Goal: Task Accomplishment & Management: Complete application form

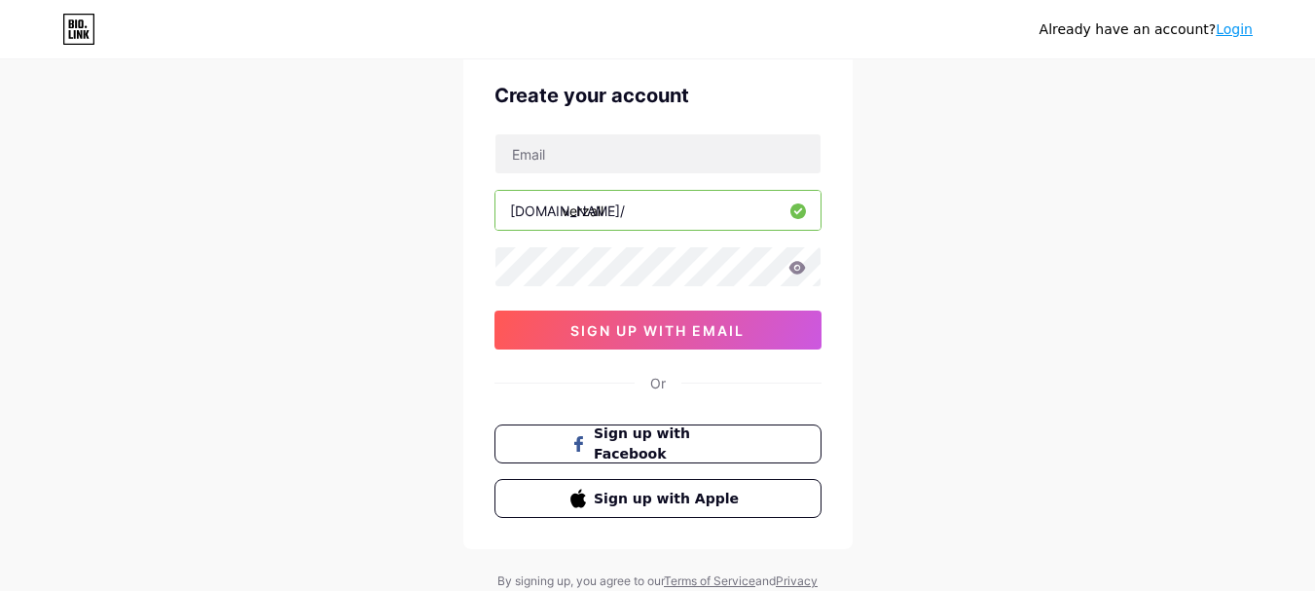
scroll to position [97, 0]
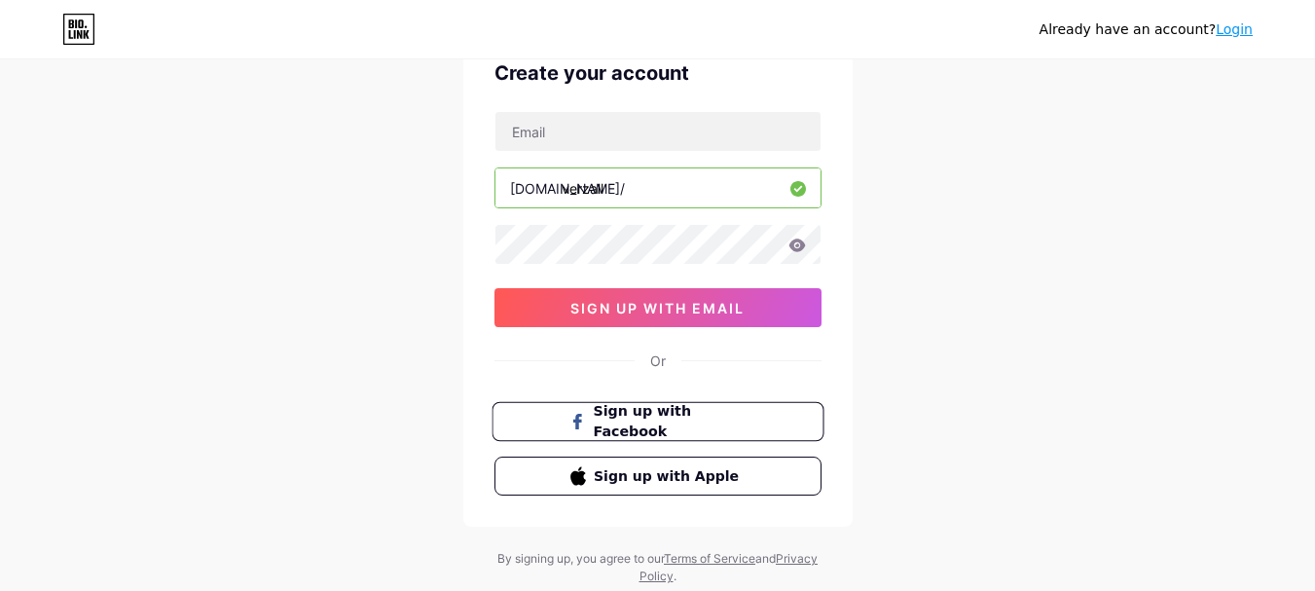
click at [690, 427] on span "Sign up with Facebook" at bounding box center [669, 422] width 153 height 42
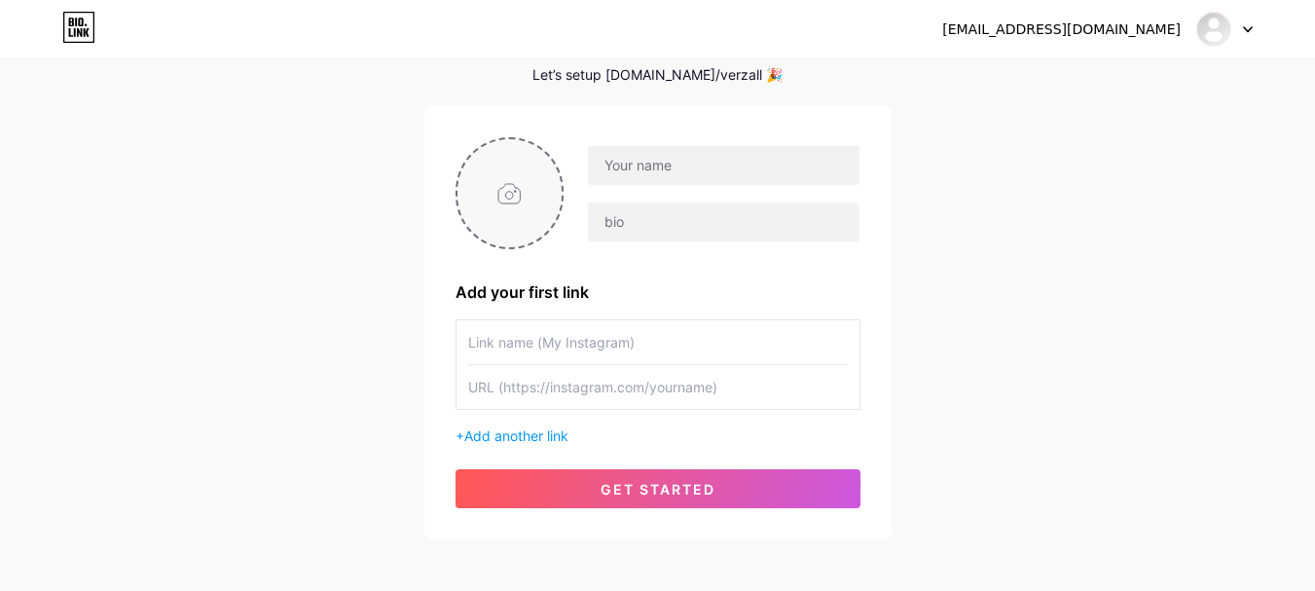
scroll to position [97, 0]
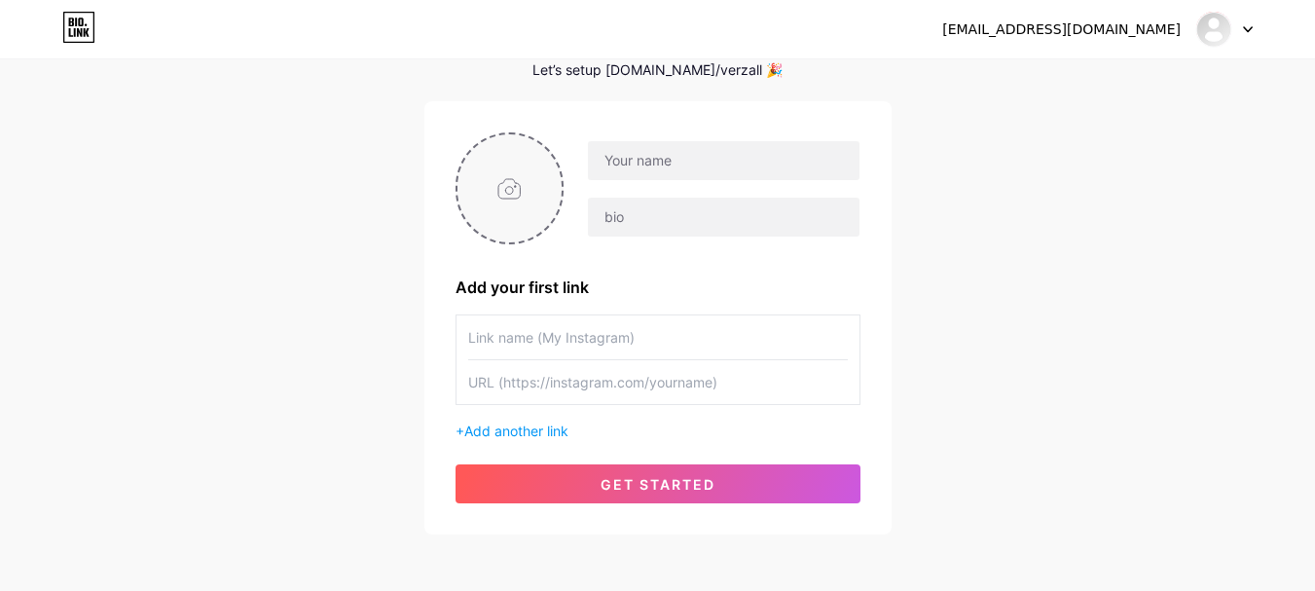
click at [519, 188] on input "file" at bounding box center [510, 188] width 105 height 108
type input "C:\fakepath\verzall redondo.png"
click at [548, 143] on circle at bounding box center [551, 146] width 21 height 21
click at [504, 200] on input "file" at bounding box center [510, 188] width 105 height 108
type input "C:\fakepath\verrrr.png"
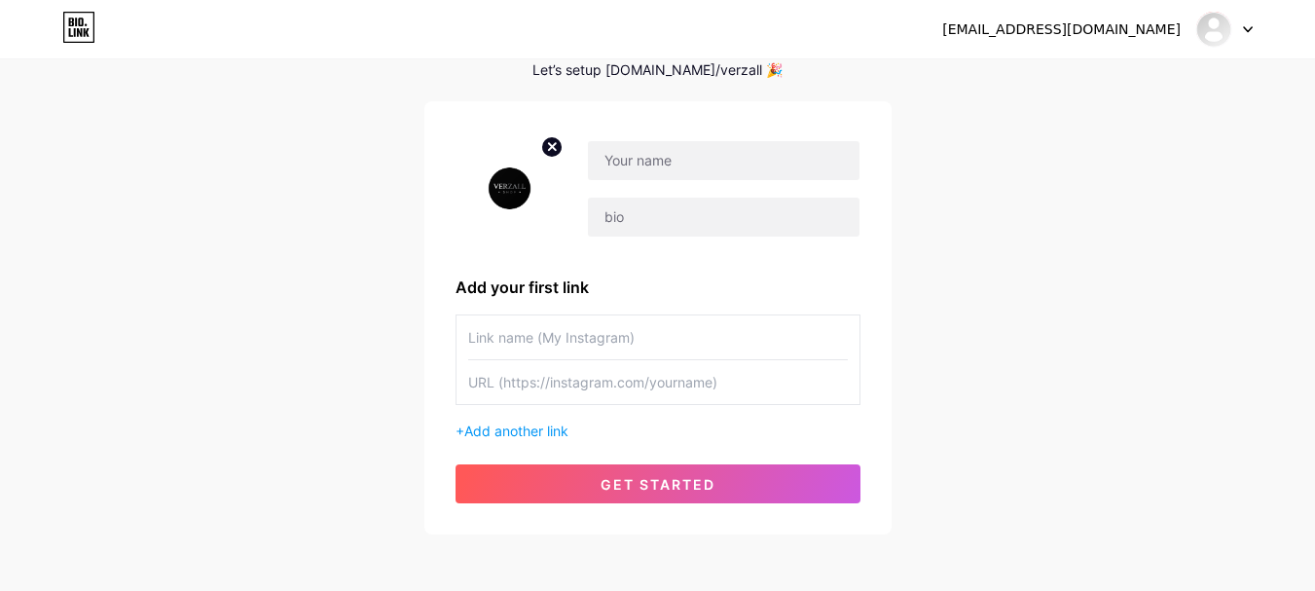
click at [523, 183] on img at bounding box center [510, 188] width 109 height 112
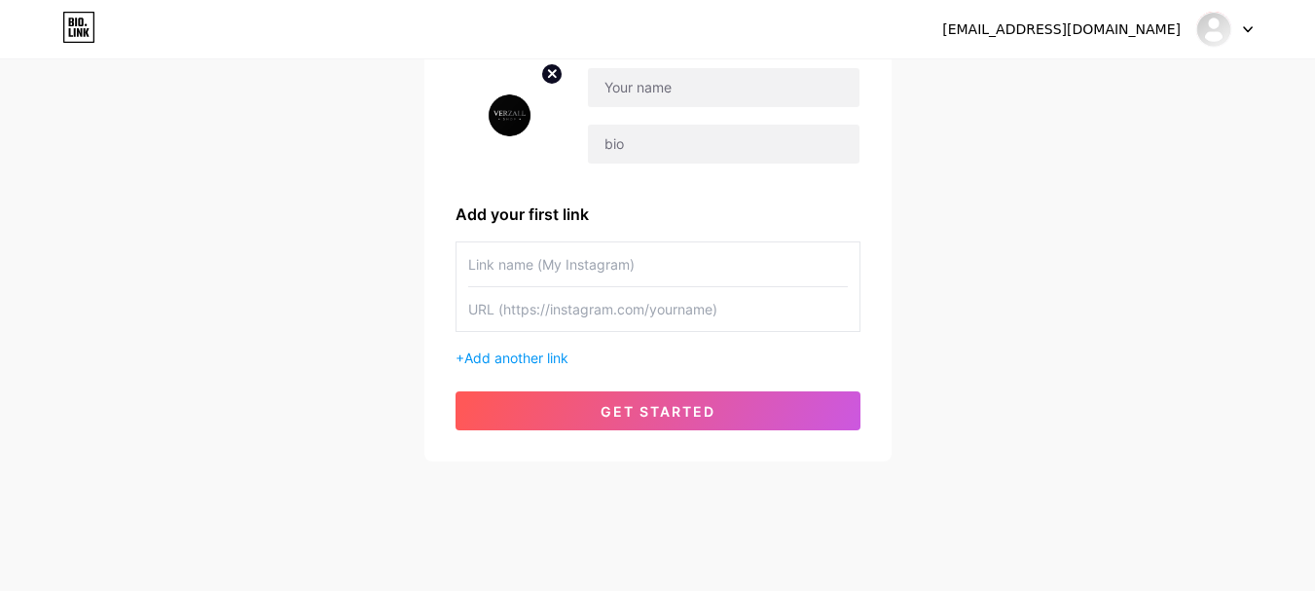
scroll to position [181, 0]
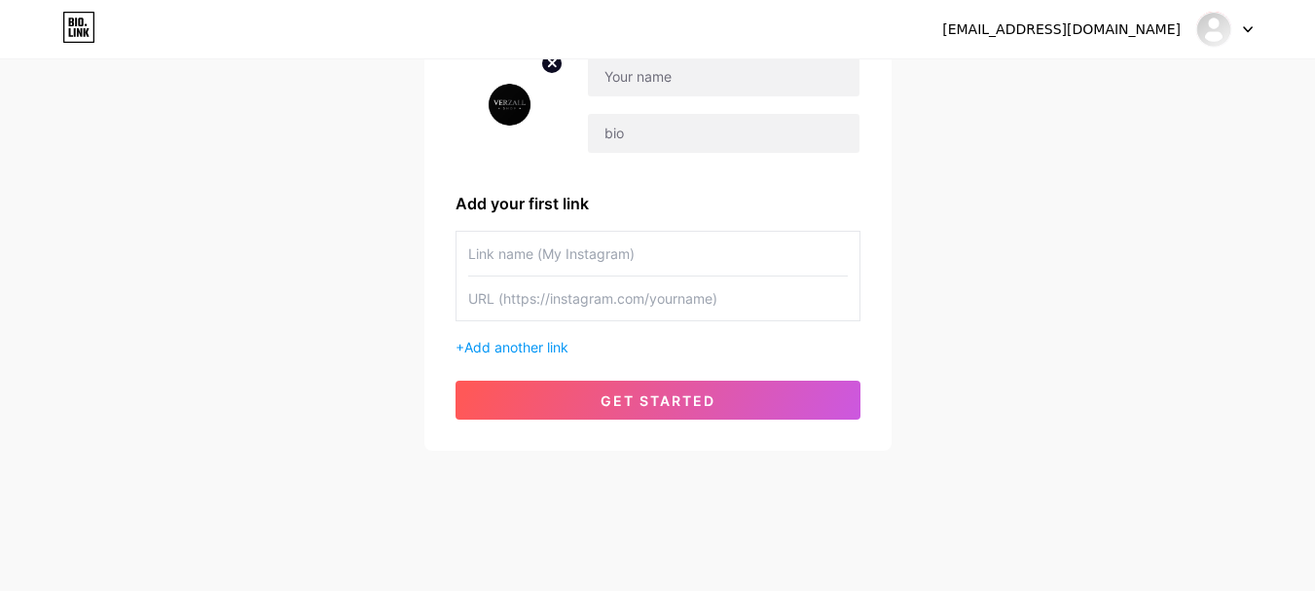
click at [643, 267] on input "text" at bounding box center [658, 254] width 380 height 44
click at [732, 303] on input "text" at bounding box center [658, 298] width 380 height 44
click at [550, 349] on span "Add another link" at bounding box center [516, 347] width 104 height 17
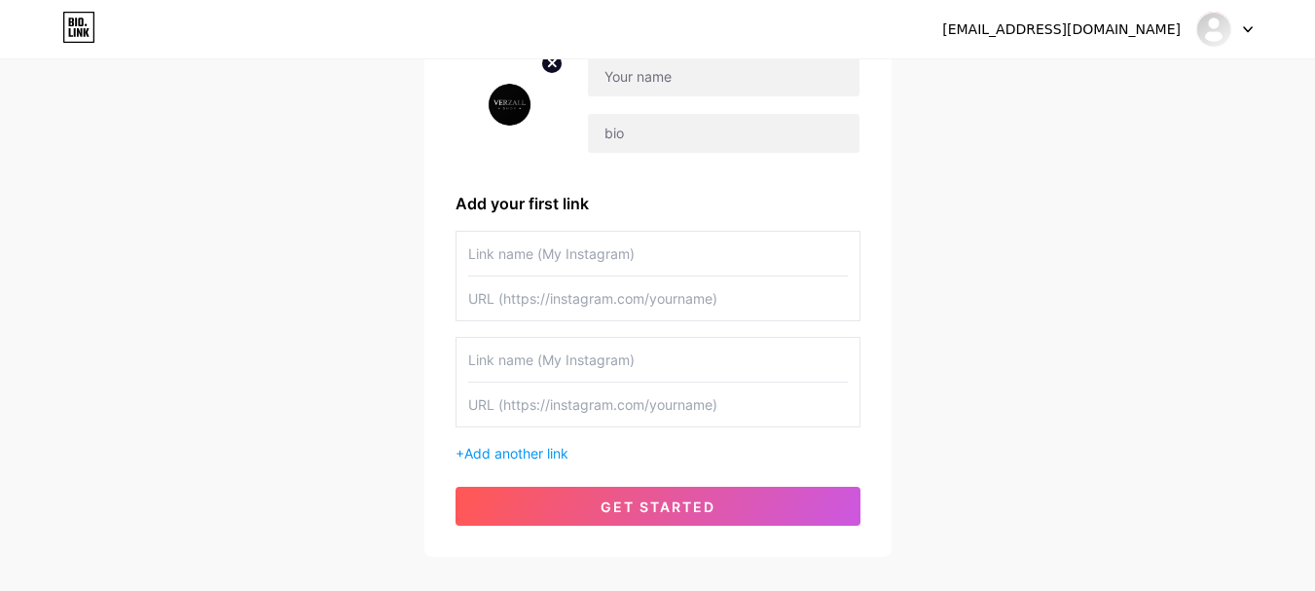
drag, startPoint x: 684, startPoint y: 340, endPoint x: 685, endPoint y: 350, distance: 10.8
click at [684, 342] on input "text" at bounding box center [658, 360] width 380 height 44
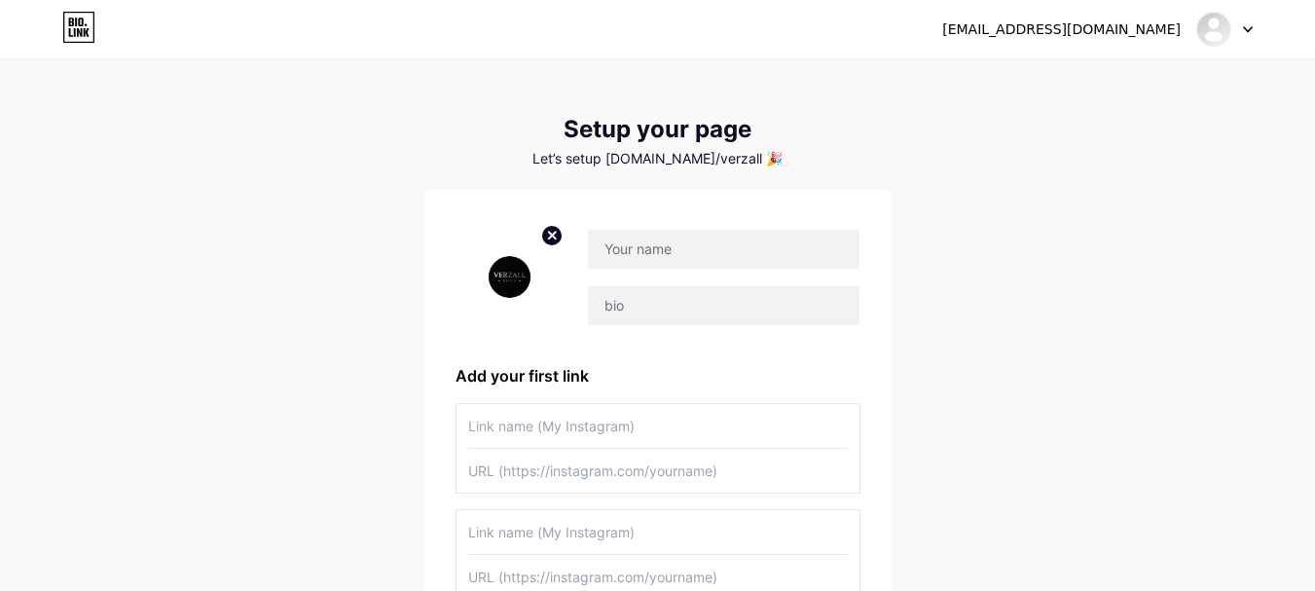
scroll to position [0, 0]
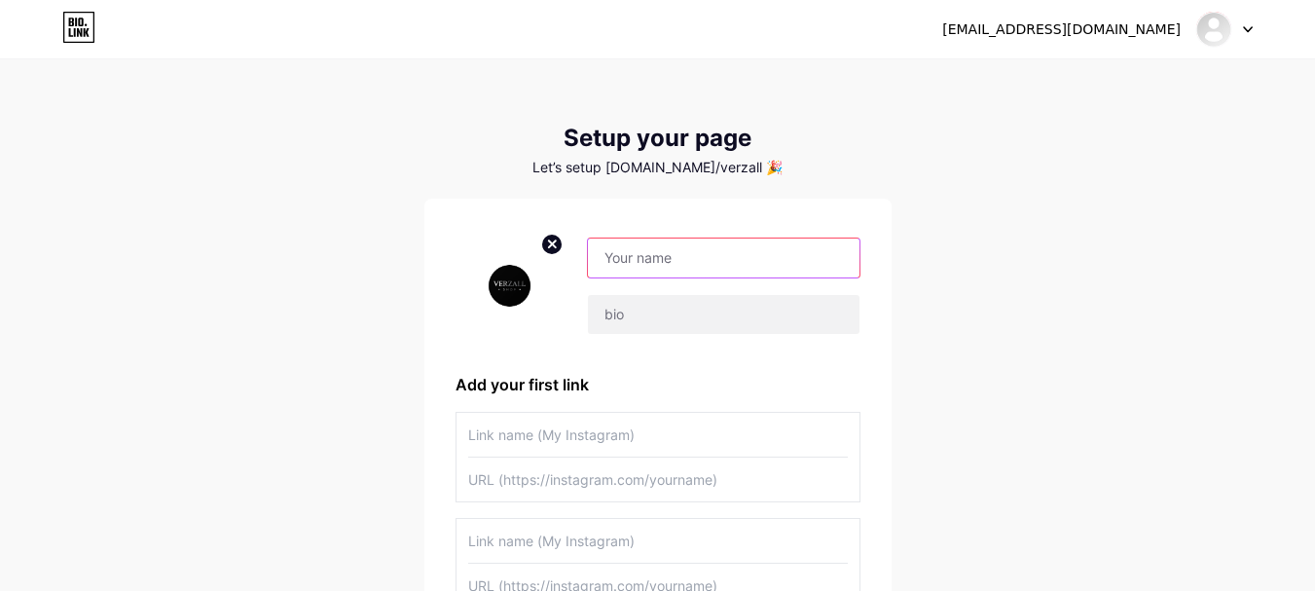
click at [730, 261] on input "text" at bounding box center [723, 258] width 271 height 39
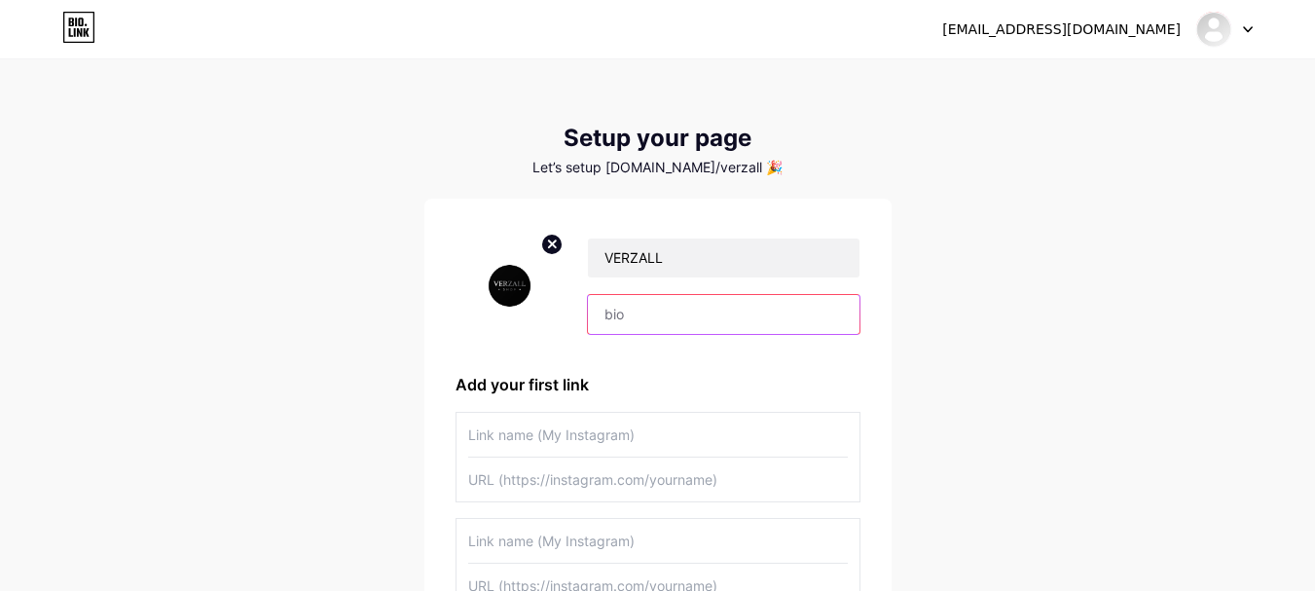
click at [628, 308] on input "text" at bounding box center [723, 314] width 271 height 39
click at [1004, 296] on div "[EMAIL_ADDRESS][DOMAIN_NAME] Dashboard Logout Setup your page Let’s setup [DOMA…" at bounding box center [657, 400] width 1315 height 800
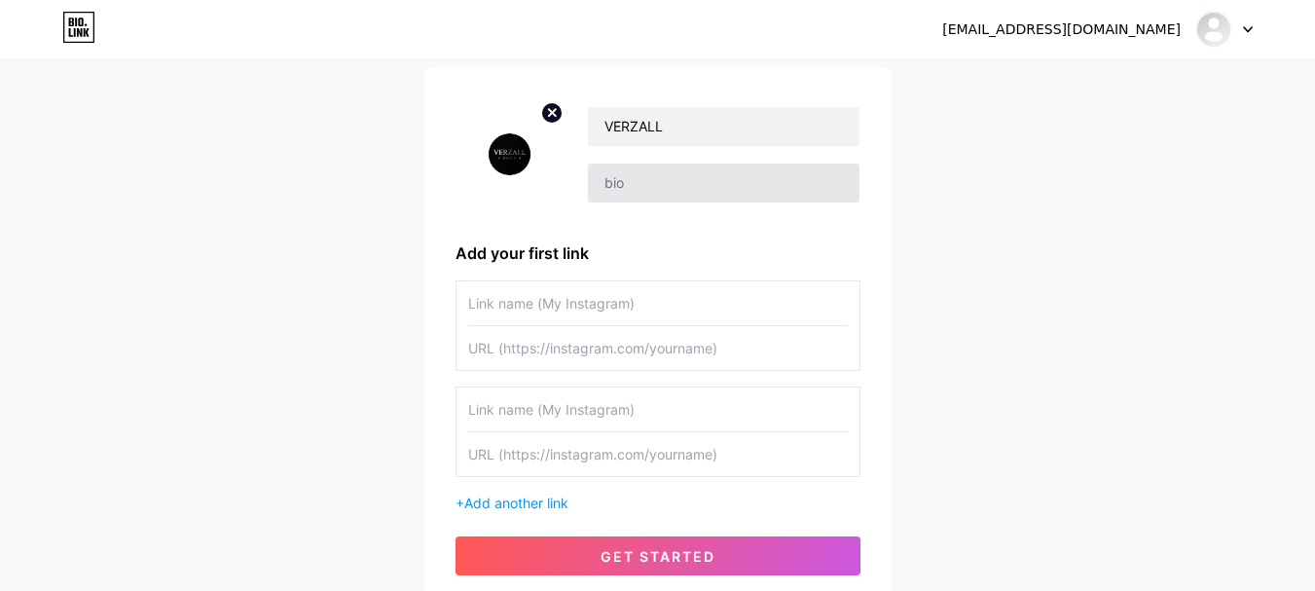
scroll to position [97, 0]
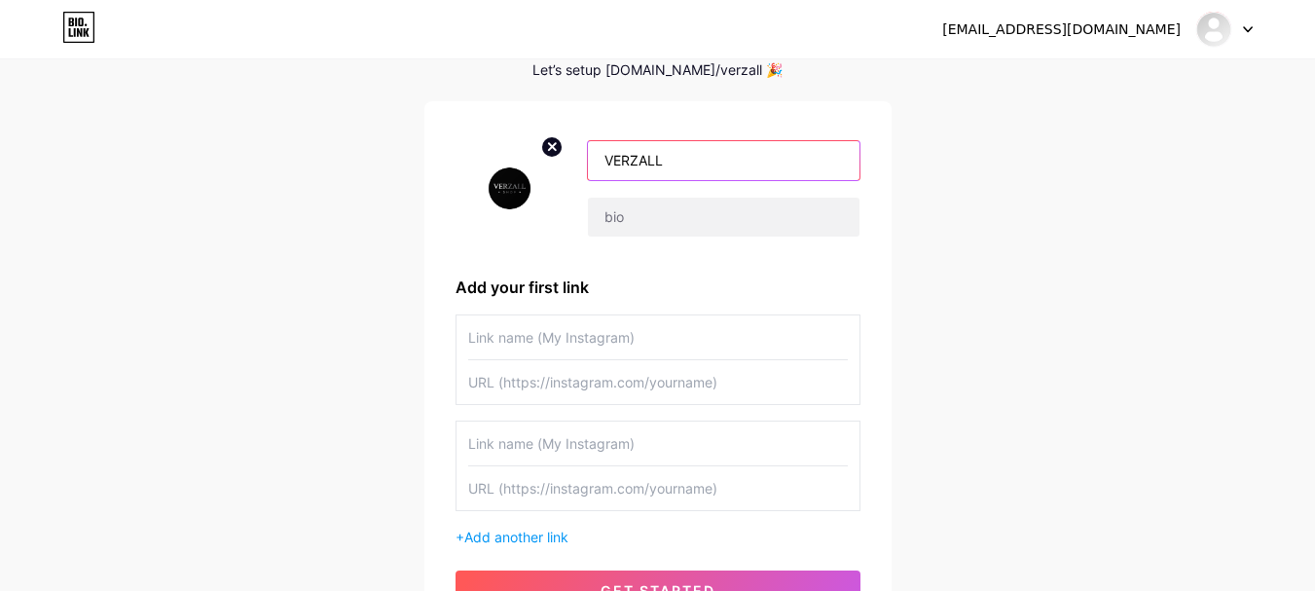
click at [688, 171] on input "VERZALL" at bounding box center [723, 160] width 271 height 39
type input "VERZALLCOL"
click at [984, 180] on div "[EMAIL_ADDRESS][DOMAIN_NAME] Dashboard Logout Setup your page Let’s setup [DOMA…" at bounding box center [657, 303] width 1315 height 800
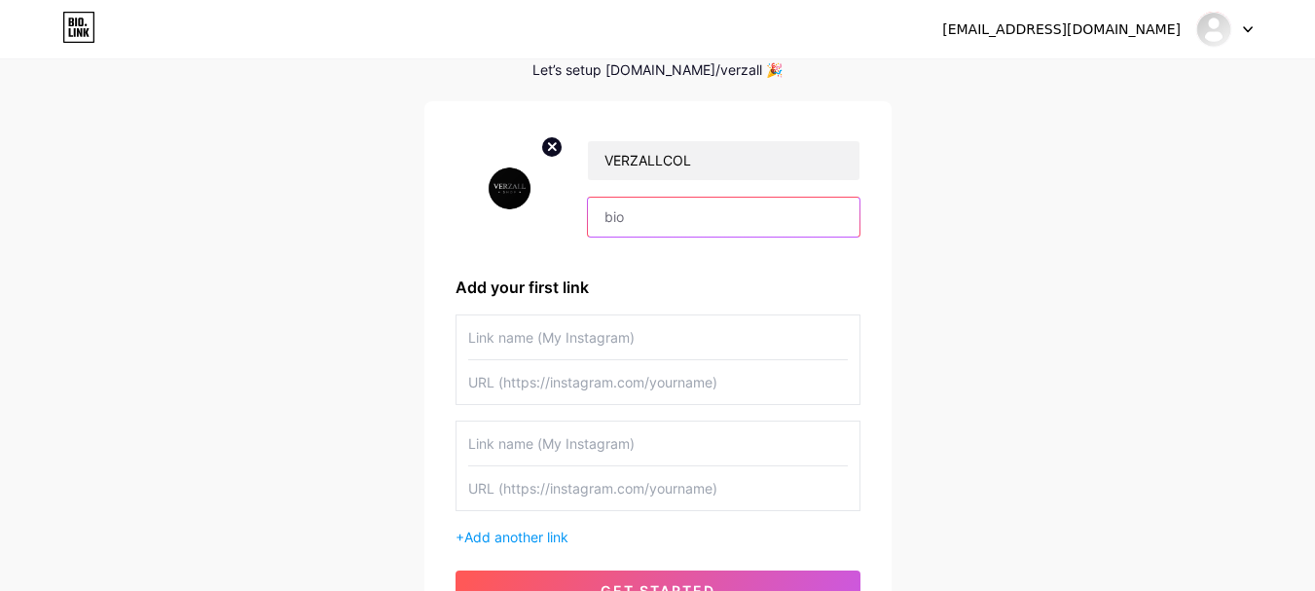
click at [616, 225] on input "text" at bounding box center [723, 217] width 271 height 39
click at [668, 334] on input "text" at bounding box center [658, 337] width 380 height 44
click at [520, 448] on input "text" at bounding box center [658, 444] width 380 height 44
